Goal: Task Accomplishment & Management: Use online tool/utility

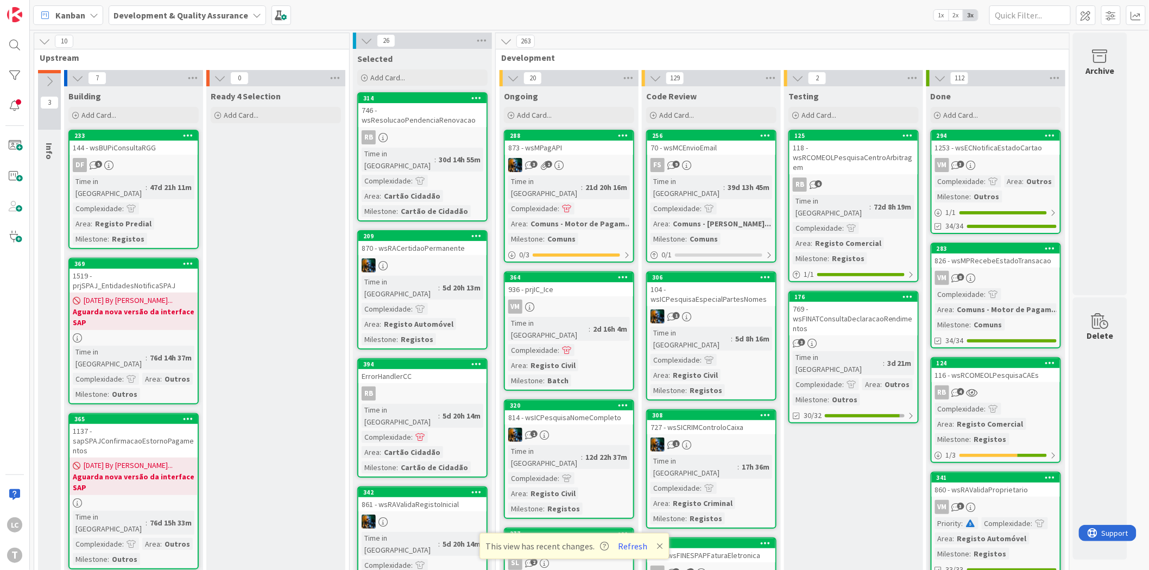
click at [324, 13] on div "Kanban Development & Quality Assurance 1x 2x 3x" at bounding box center [589, 15] width 1119 height 30
click at [638, 546] on button "Refresh" at bounding box center [633, 546] width 37 height 14
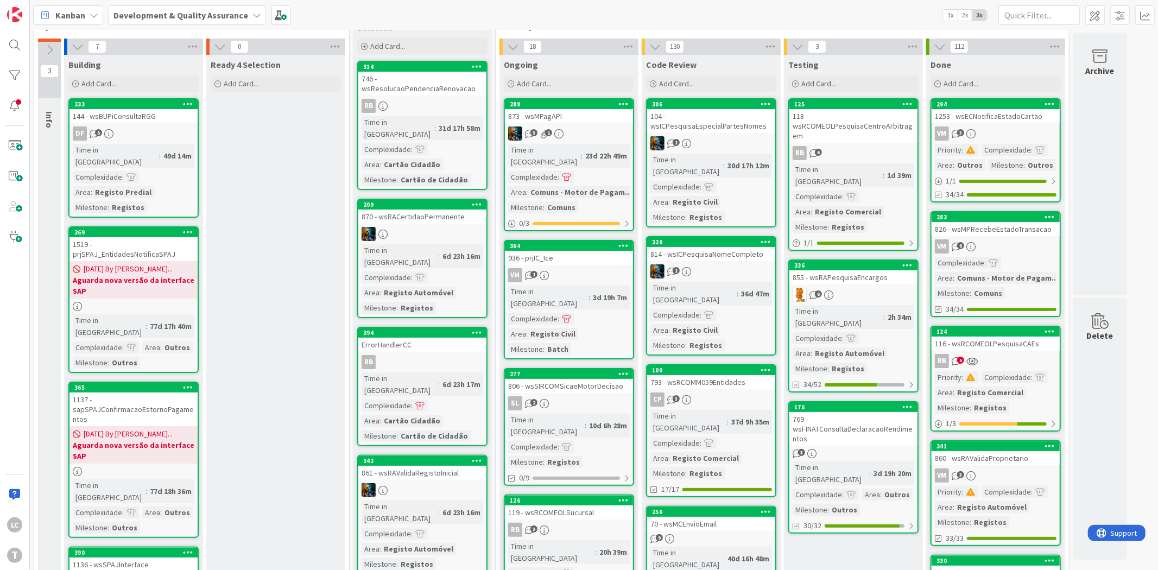
scroll to position [60, 0]
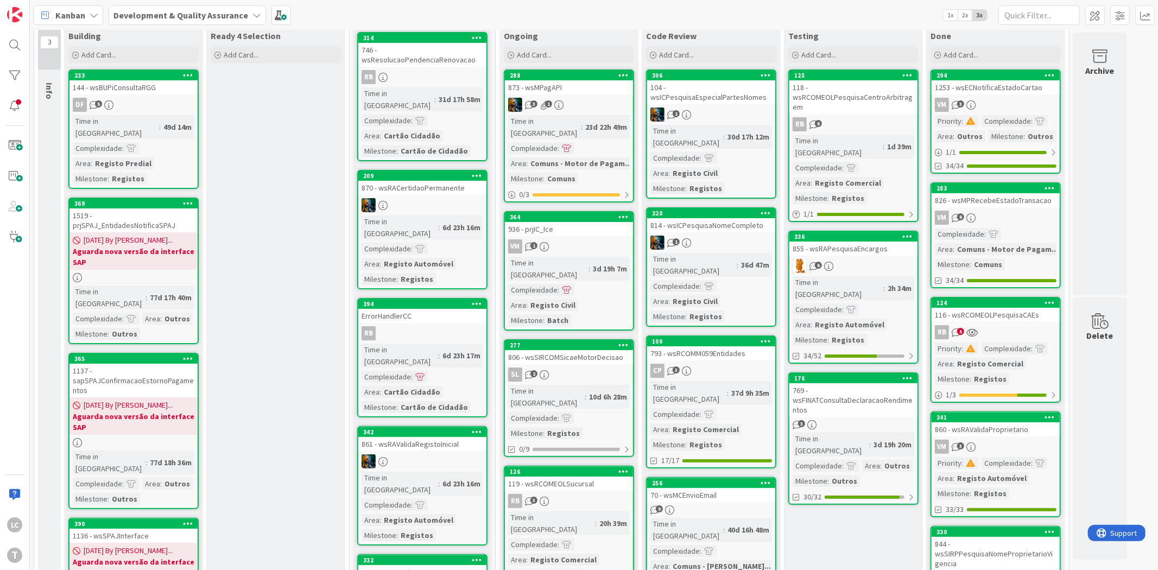
click at [862, 383] on div "769 - wsFINATConsultaDeclaracaoRendimentos" at bounding box center [853, 400] width 128 height 34
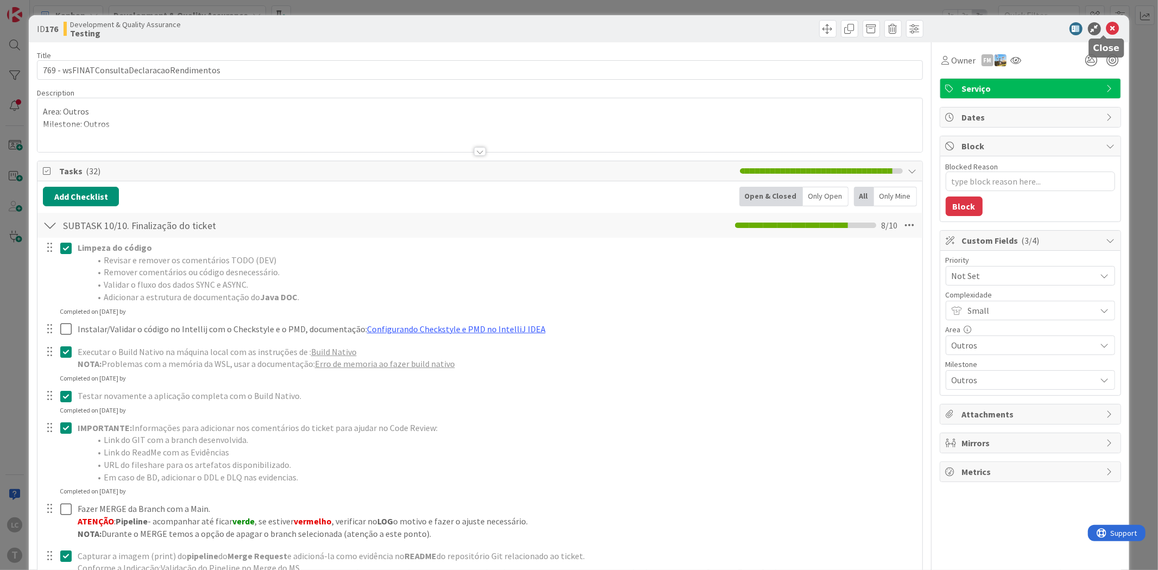
click at [1107, 30] on icon at bounding box center [1113, 28] width 13 height 13
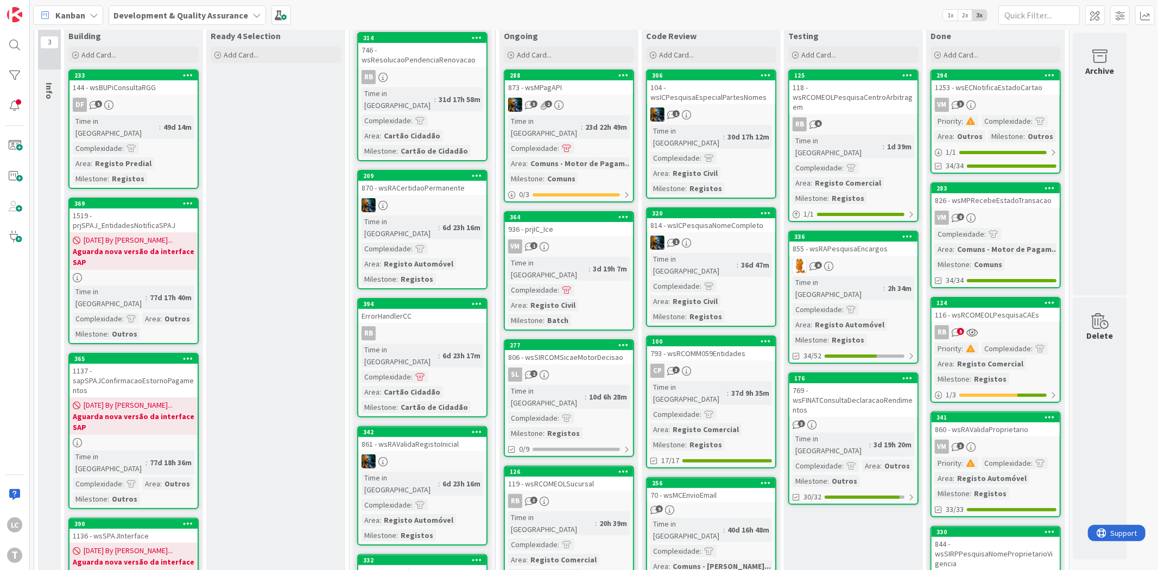
click at [887, 242] on div "855 - wsRAPesquisaEncargos" at bounding box center [853, 249] width 128 height 14
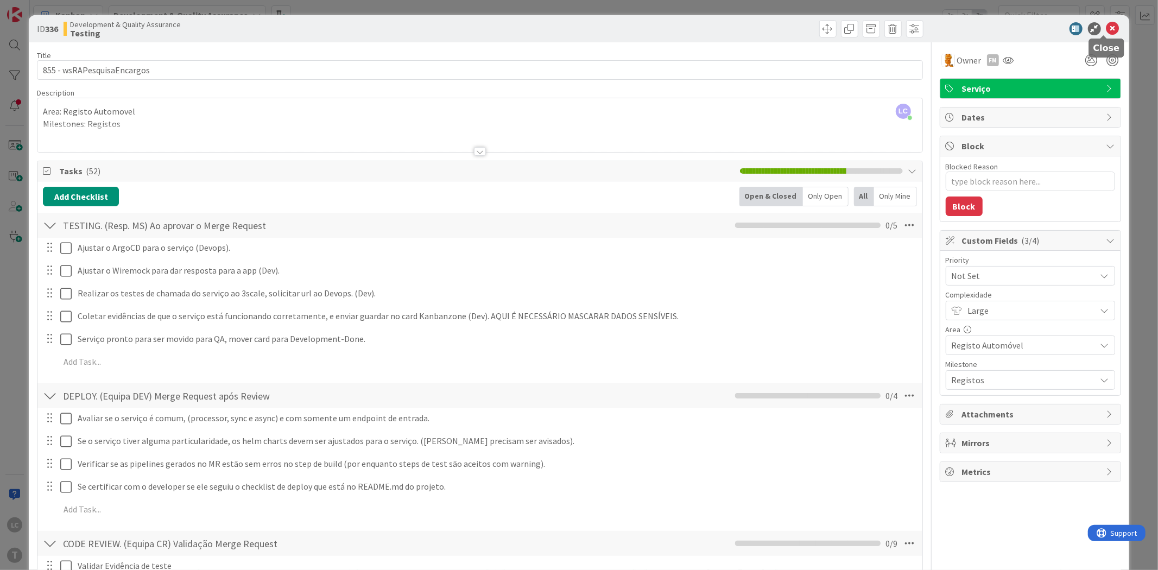
click at [1107, 28] on icon at bounding box center [1113, 28] width 13 height 13
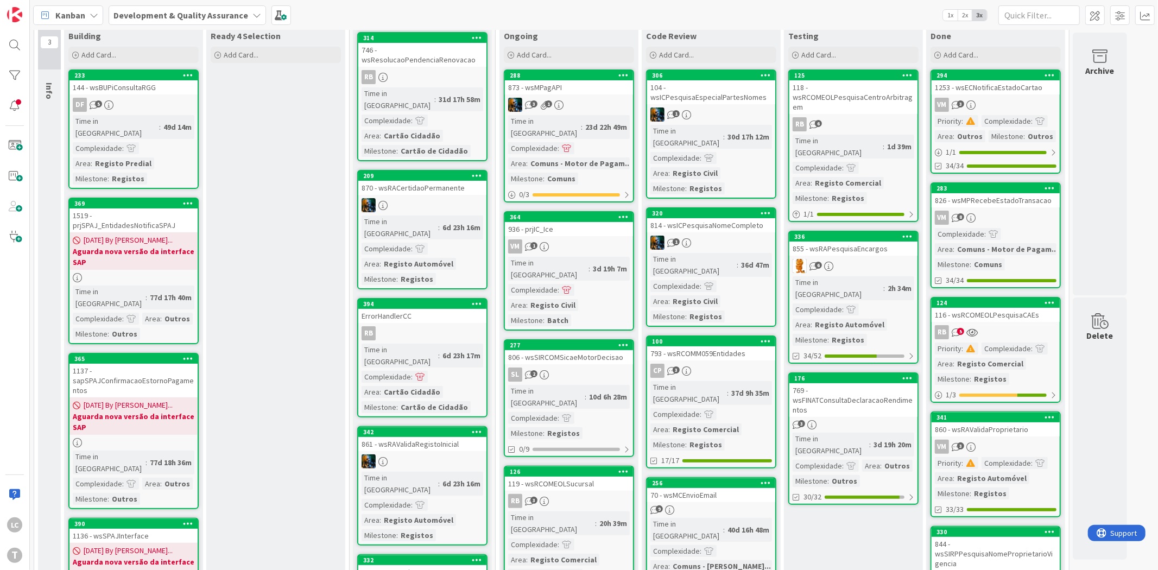
click at [856, 98] on div "118 - wsRCOMEOLPesquisaCentroArbitragem" at bounding box center [853, 97] width 128 height 34
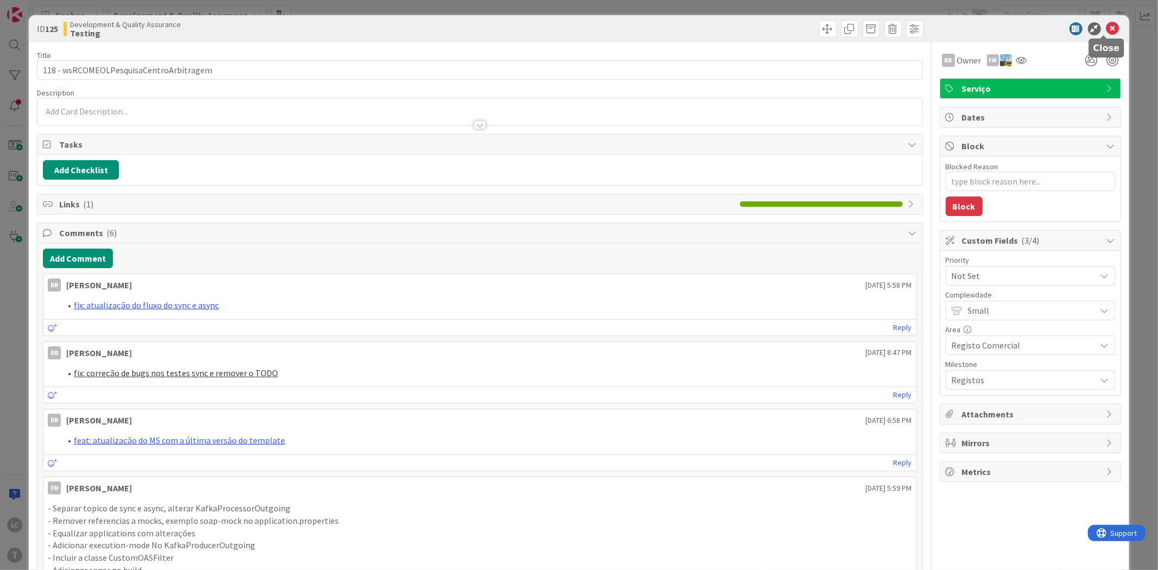
click at [1107, 29] on icon at bounding box center [1113, 28] width 13 height 13
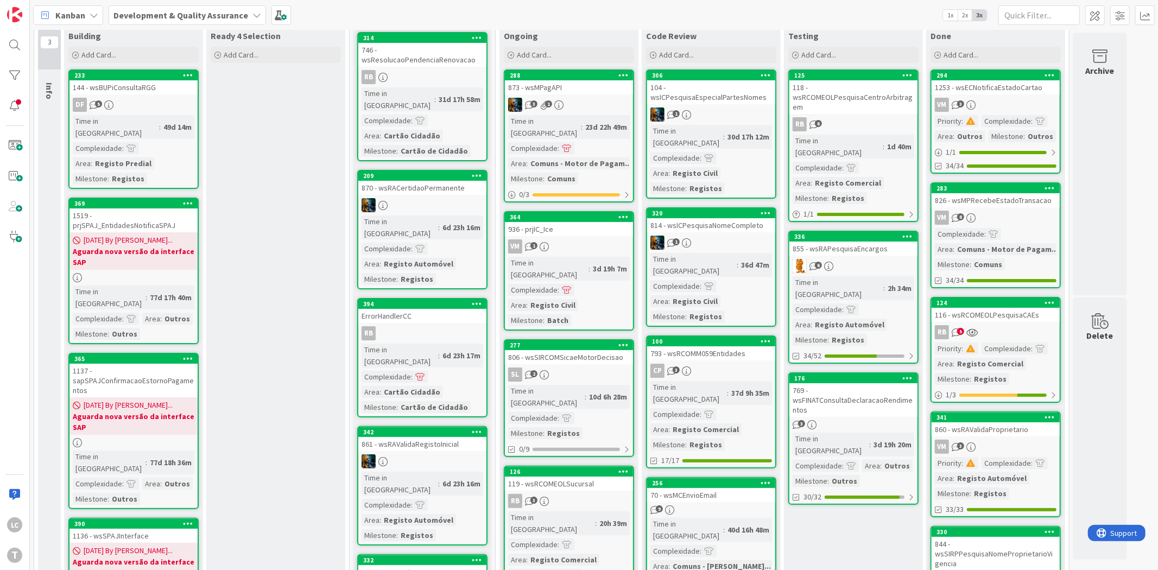
click at [873, 259] on div "6" at bounding box center [853, 266] width 128 height 14
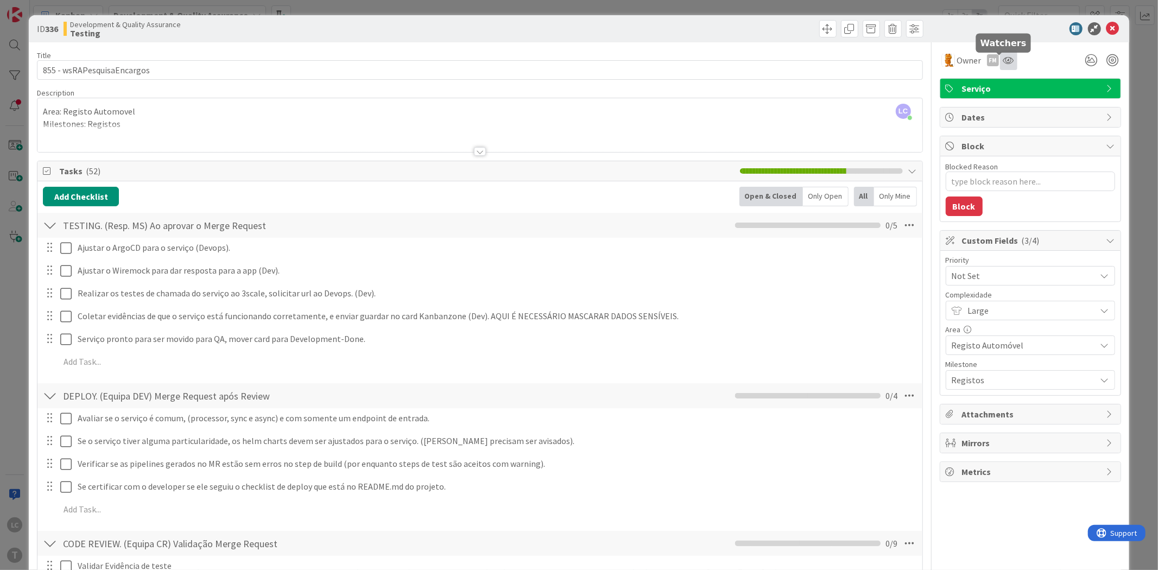
click at [1003, 64] on icon at bounding box center [1008, 60] width 11 height 9
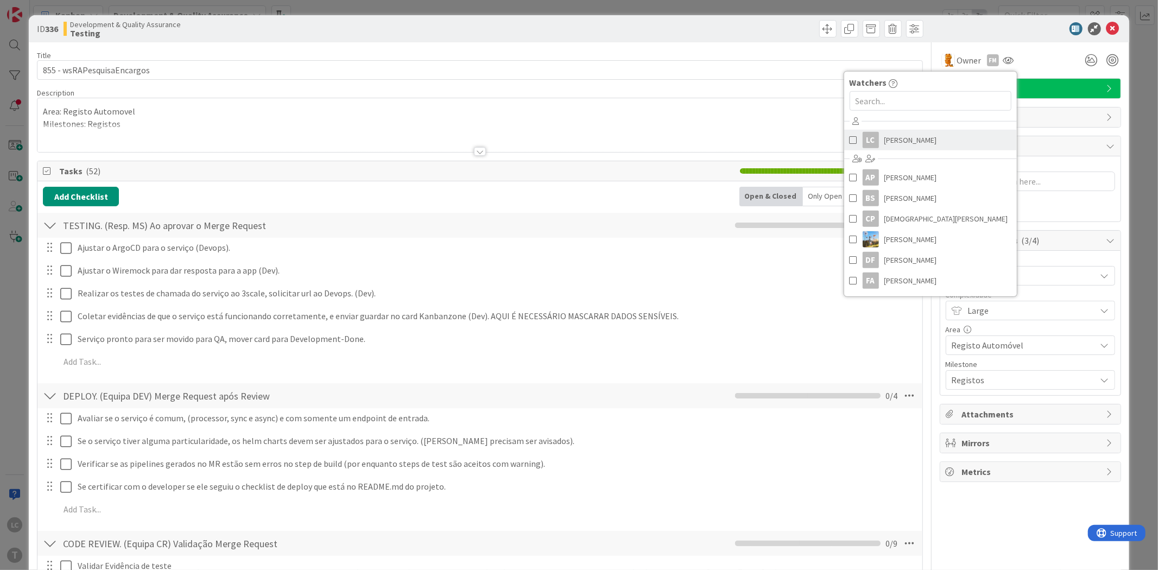
click at [898, 140] on span "[PERSON_NAME]" at bounding box center [911, 140] width 53 height 16
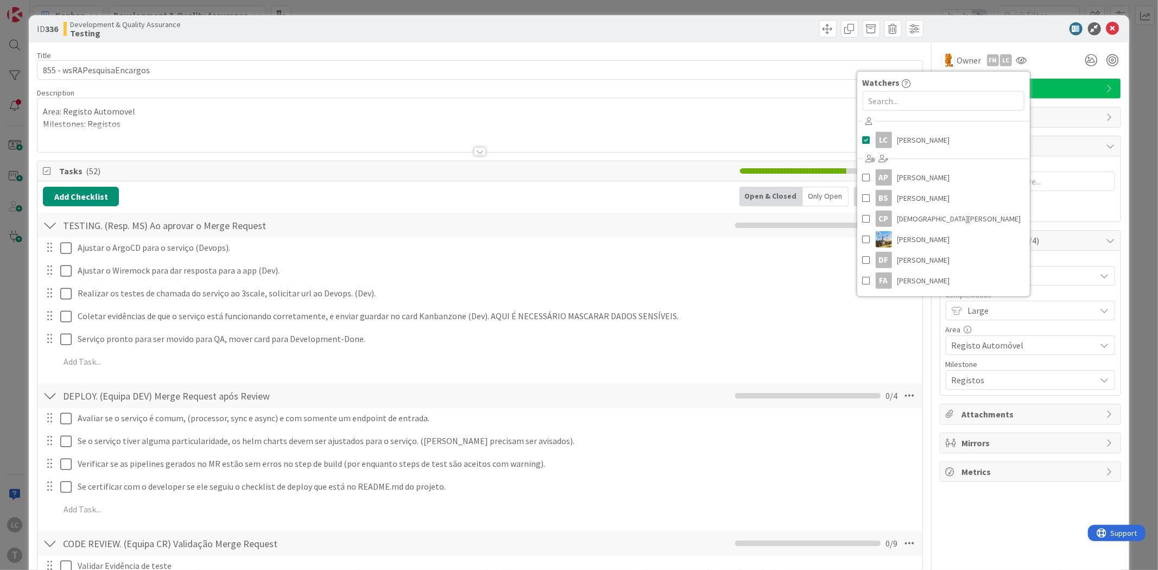
click at [1041, 61] on div "Owner FM LC Watchers LC [PERSON_NAME] AP [PERSON_NAME] Filho [PERSON_NAME] [PER…" at bounding box center [1030, 60] width 181 height 20
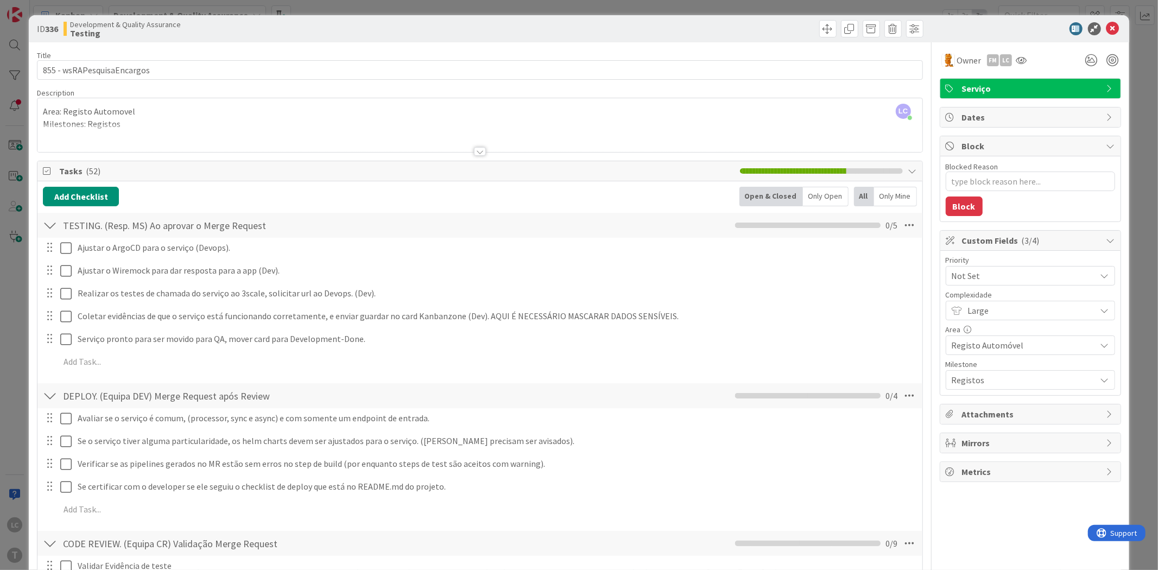
type textarea "x"
